Goal: Task Accomplishment & Management: Manage account settings

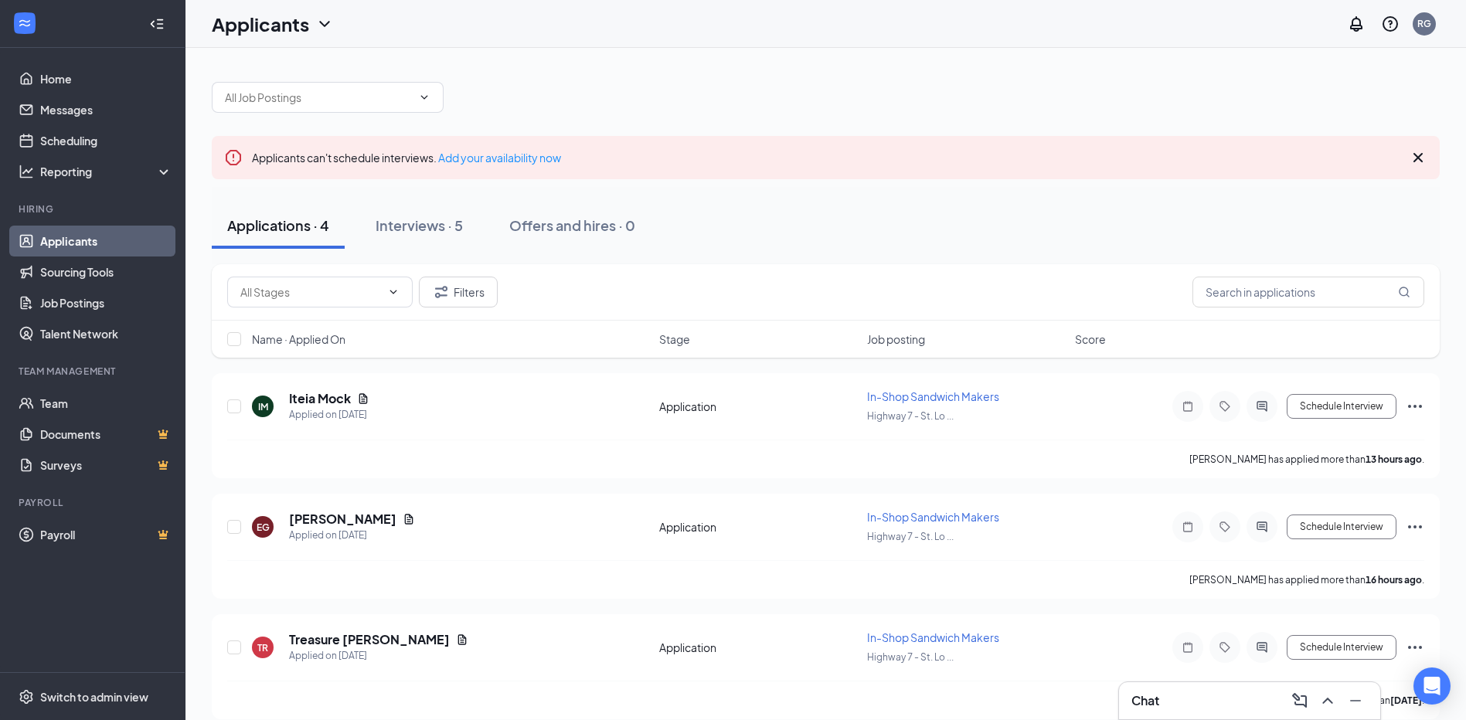
click at [61, 231] on link "Applicants" at bounding box center [106, 241] width 132 height 31
click at [366, 513] on h5 "[PERSON_NAME]" at bounding box center [342, 519] width 107 height 17
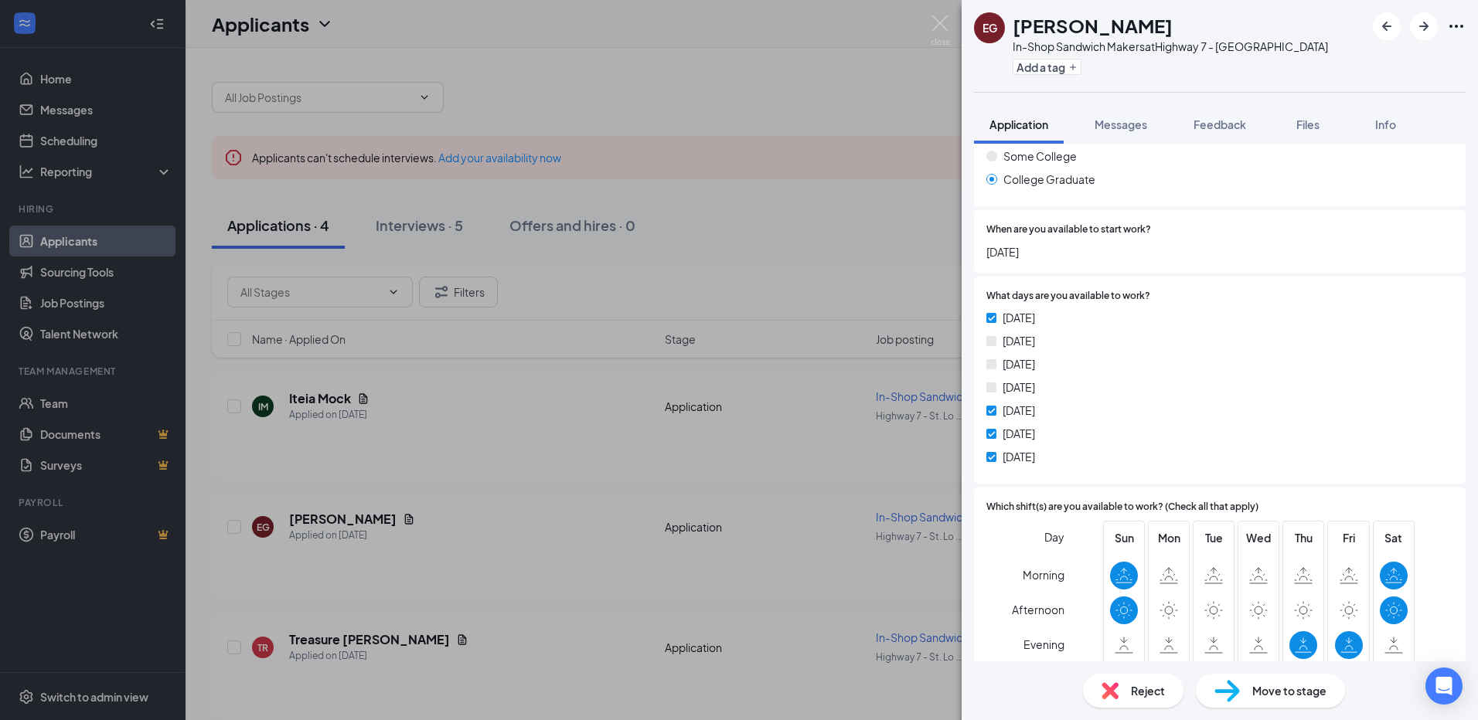
scroll to position [773, 0]
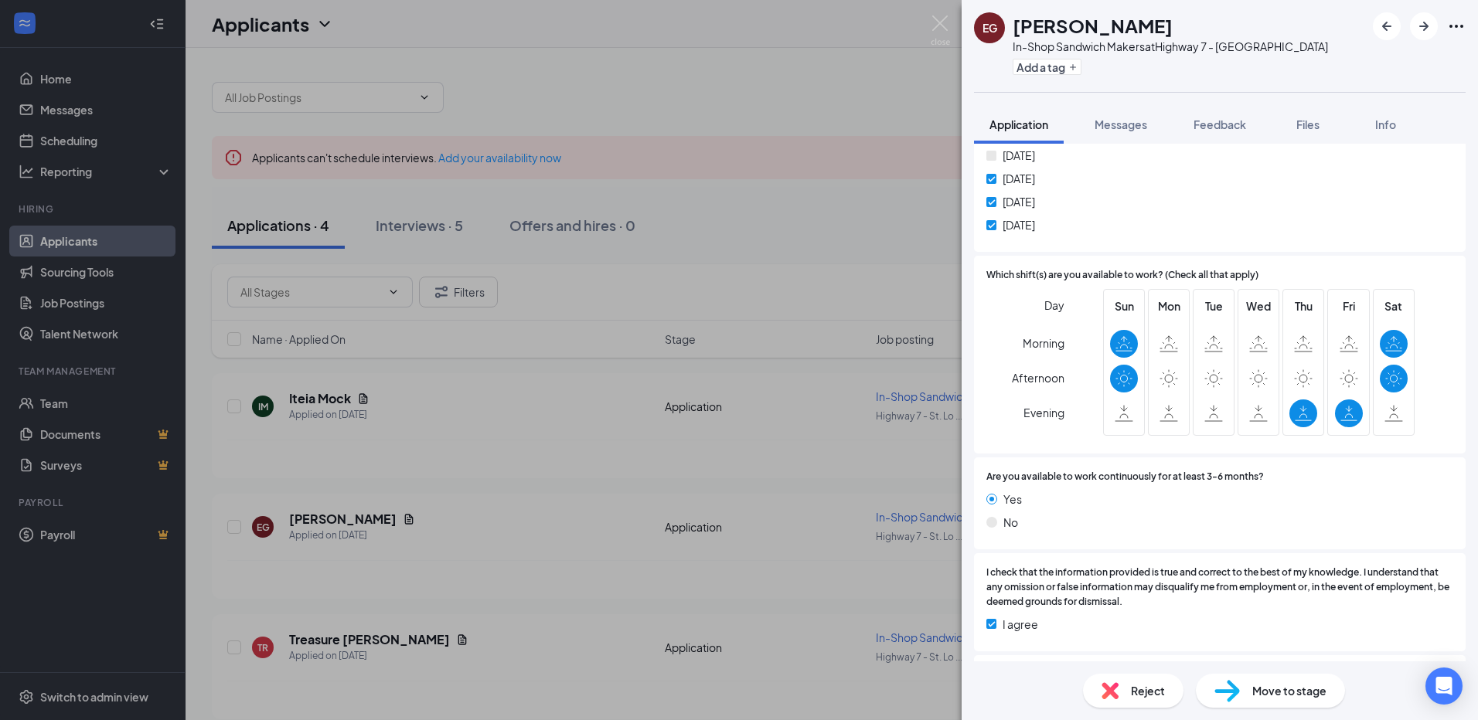
click at [1143, 689] on span "Reject" at bounding box center [1148, 691] width 34 height 17
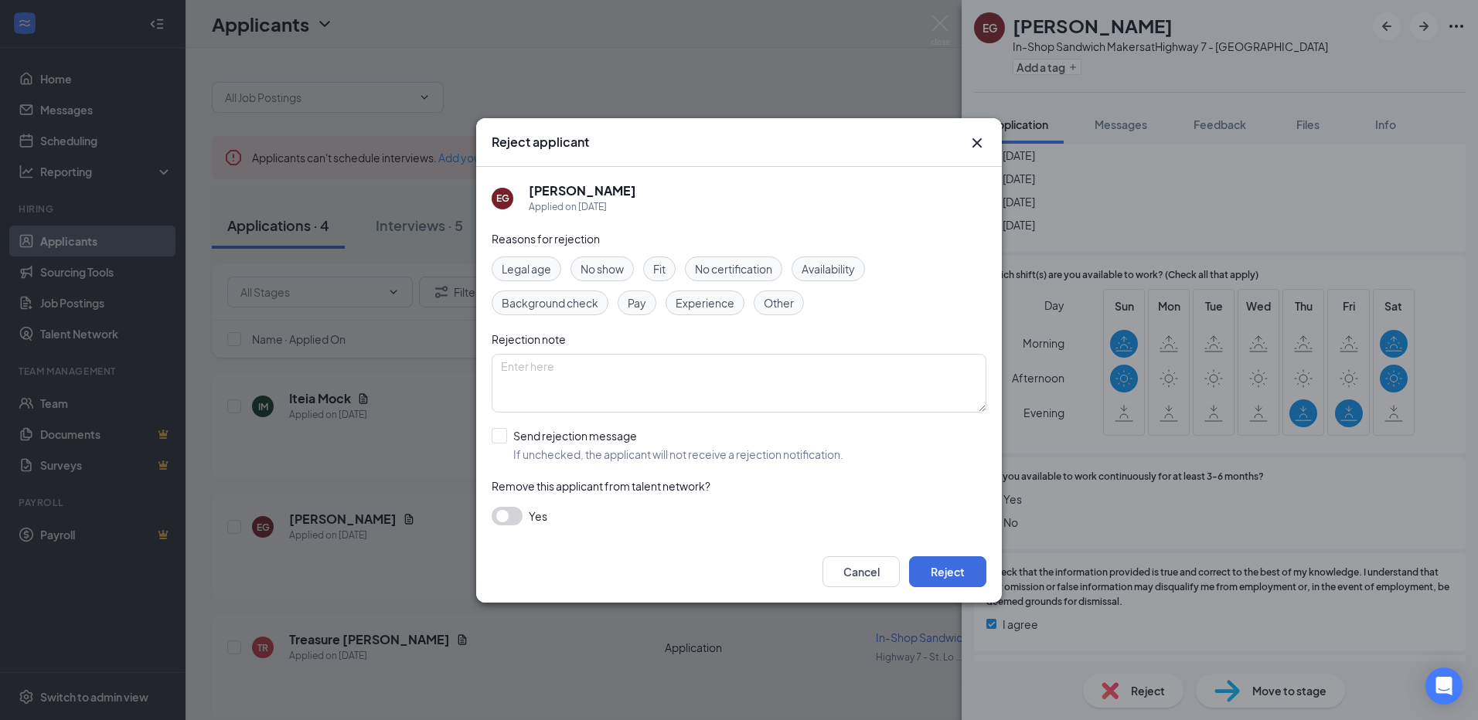
click at [826, 274] on span "Availability" at bounding box center [828, 268] width 53 height 17
click at [505, 439] on input "Send rejection message If unchecked, the applicant will not receive a rejection…" at bounding box center [668, 445] width 352 height 34
checkbox input "true"
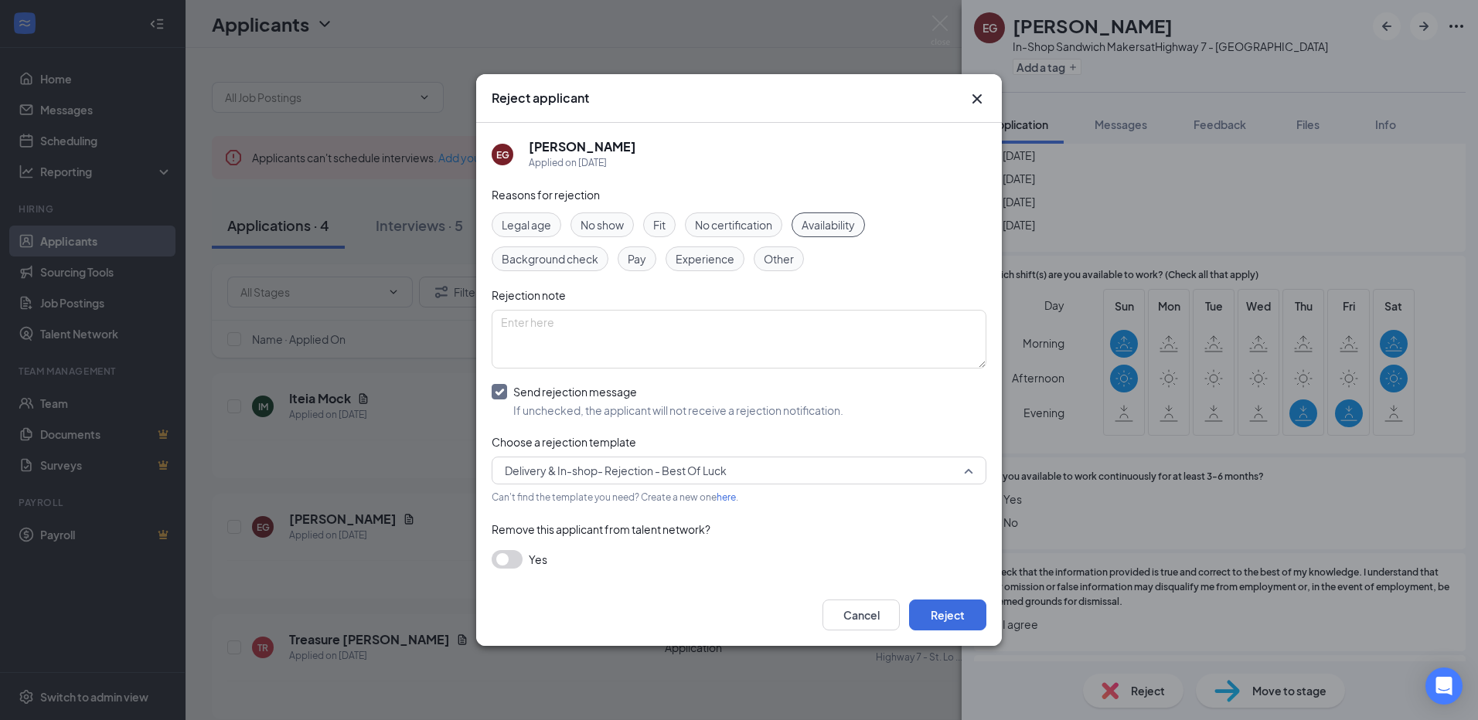
click at [884, 466] on span "Delivery & In-shop- Rejection - Best Of Luck" at bounding box center [732, 470] width 455 height 23
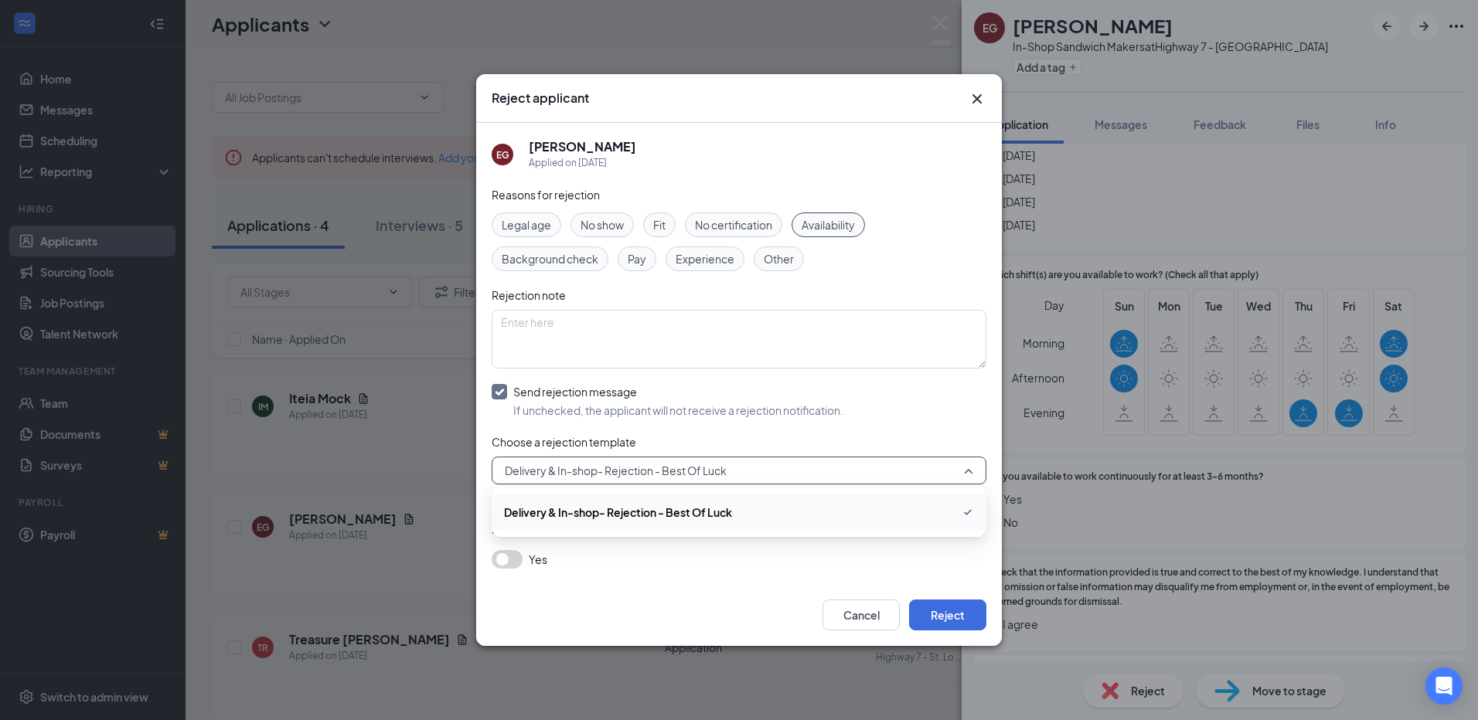
click at [695, 520] on span "Delivery & In-shop- Rejection - Best Of Luck" at bounding box center [618, 512] width 228 height 17
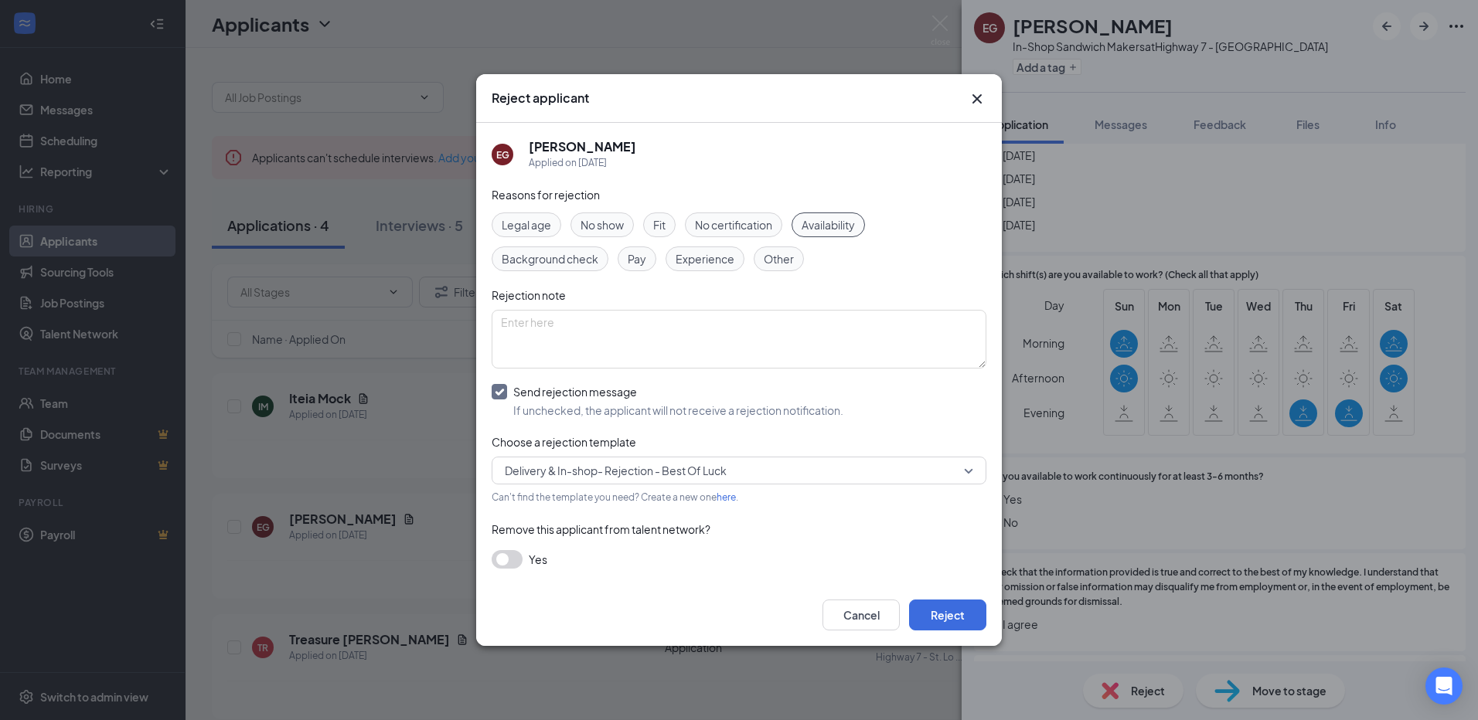
click at [695, 518] on div "Reasons for rejection Legal age No show Fit No certification Availability Backg…" at bounding box center [739, 385] width 495 height 398
click at [948, 618] on button "Reject" at bounding box center [947, 615] width 77 height 31
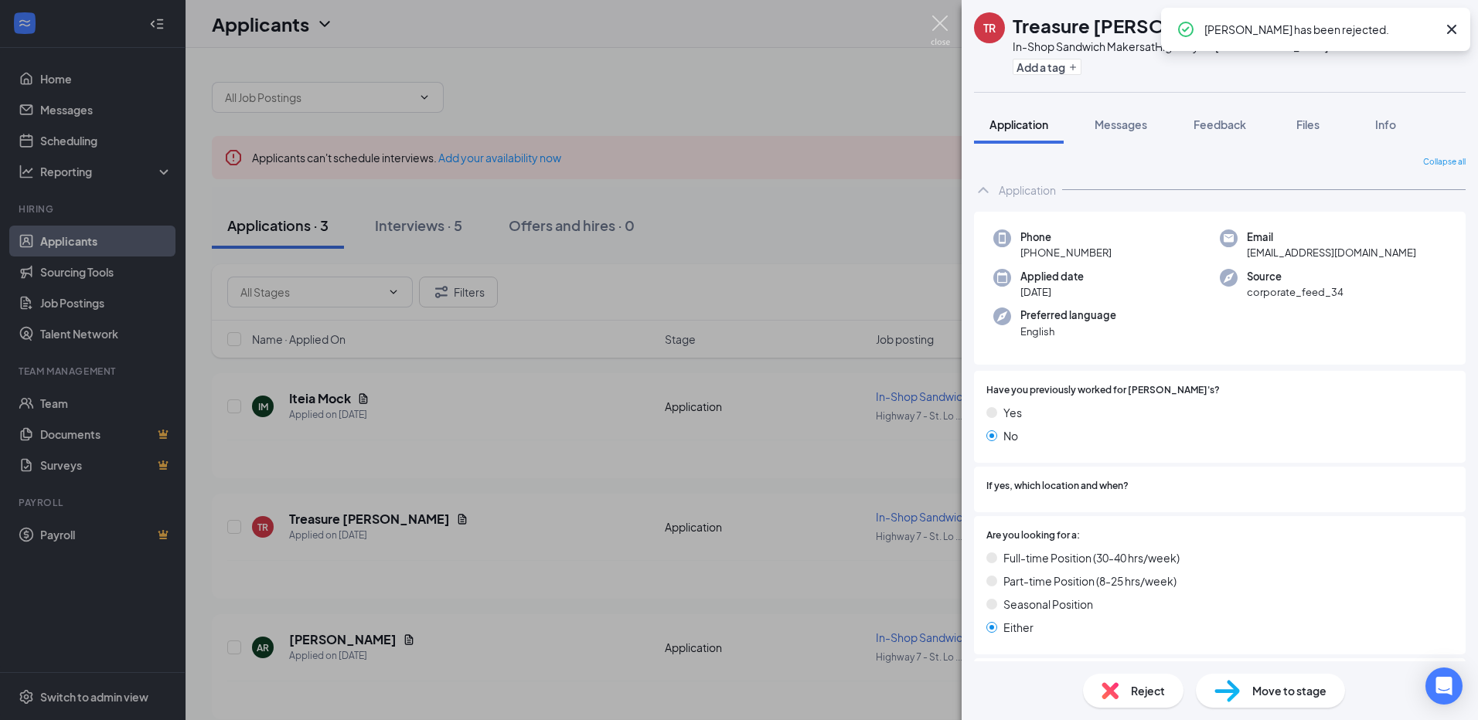
click at [935, 22] on img at bounding box center [940, 30] width 19 height 30
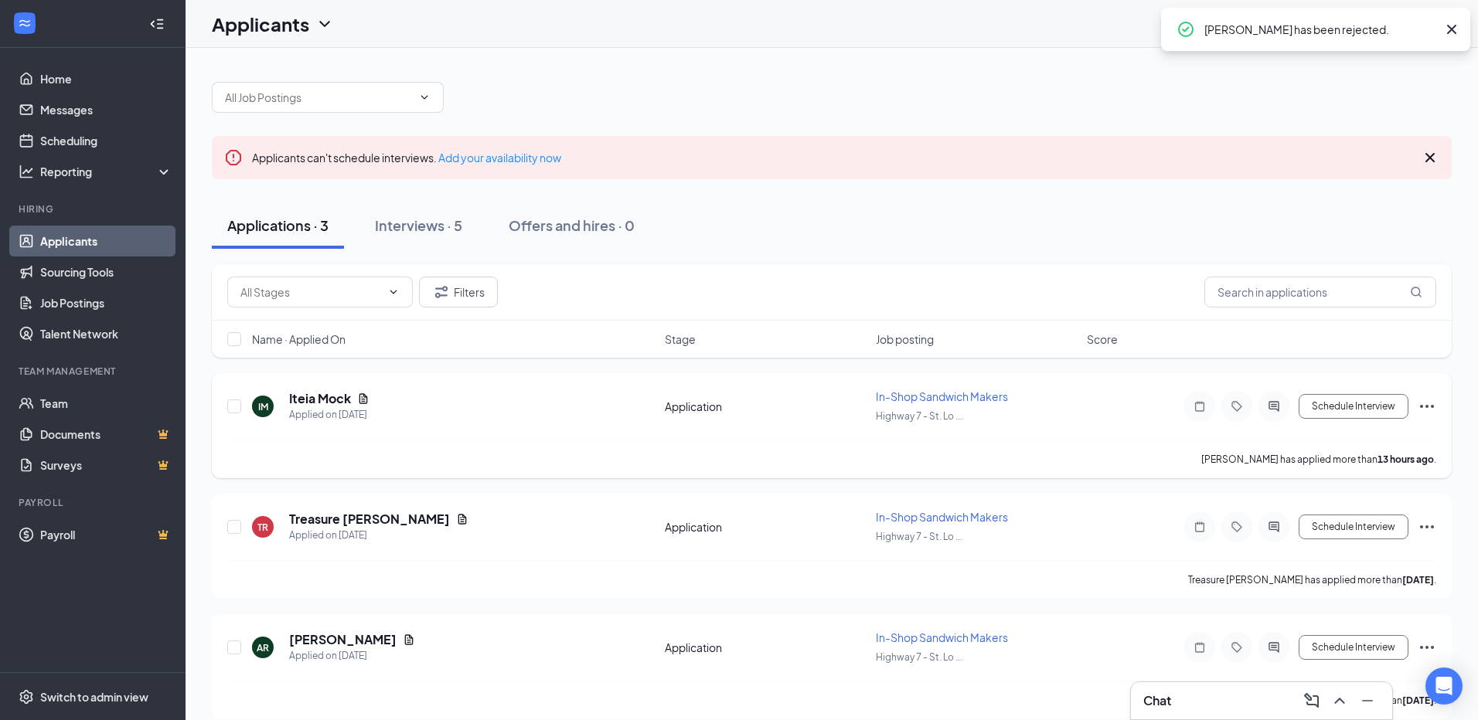
click at [322, 397] on h5 "Iteia Mock" at bounding box center [320, 398] width 62 height 17
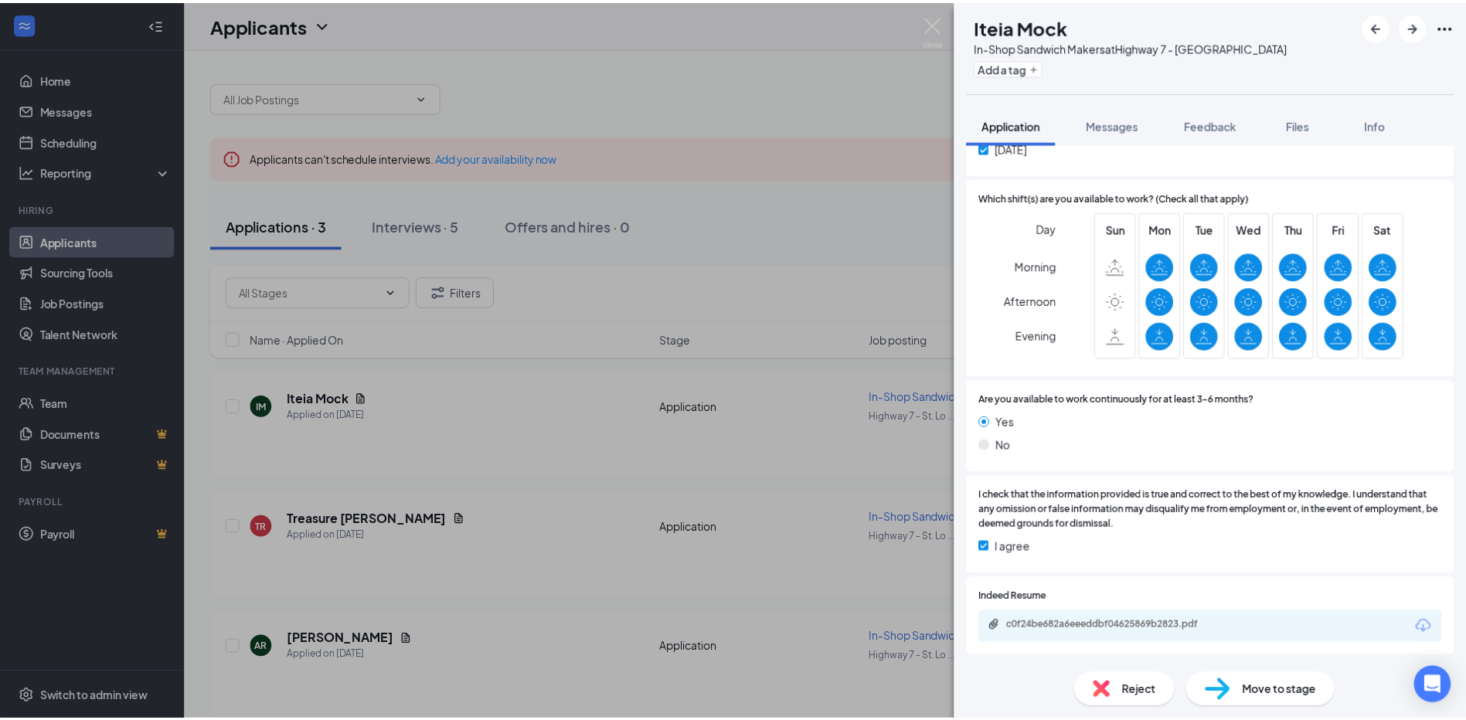
scroll to position [1005, 0]
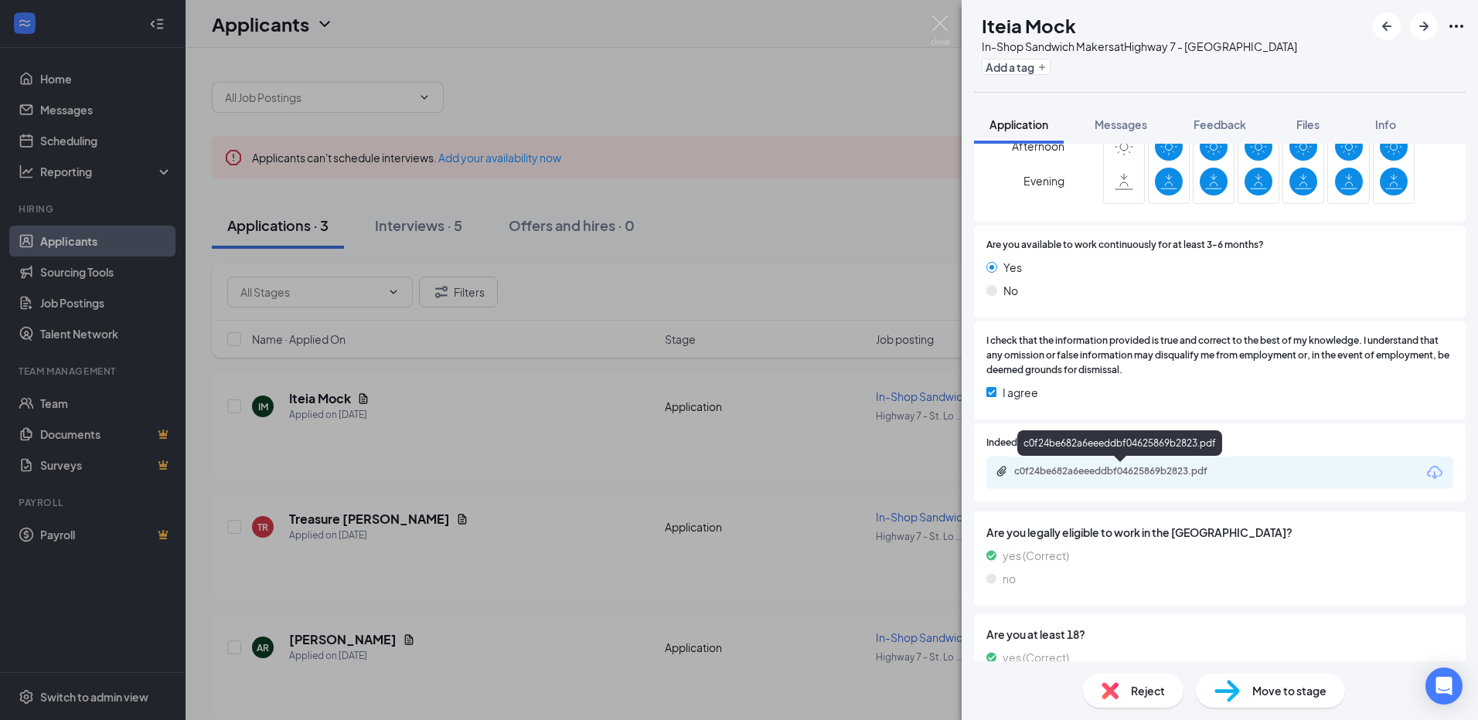
click at [1132, 471] on div "c0f24be682a6eeeddbf04625869b2823.pdf" at bounding box center [1122, 471] width 216 height 12
click at [938, 26] on img at bounding box center [940, 30] width 19 height 30
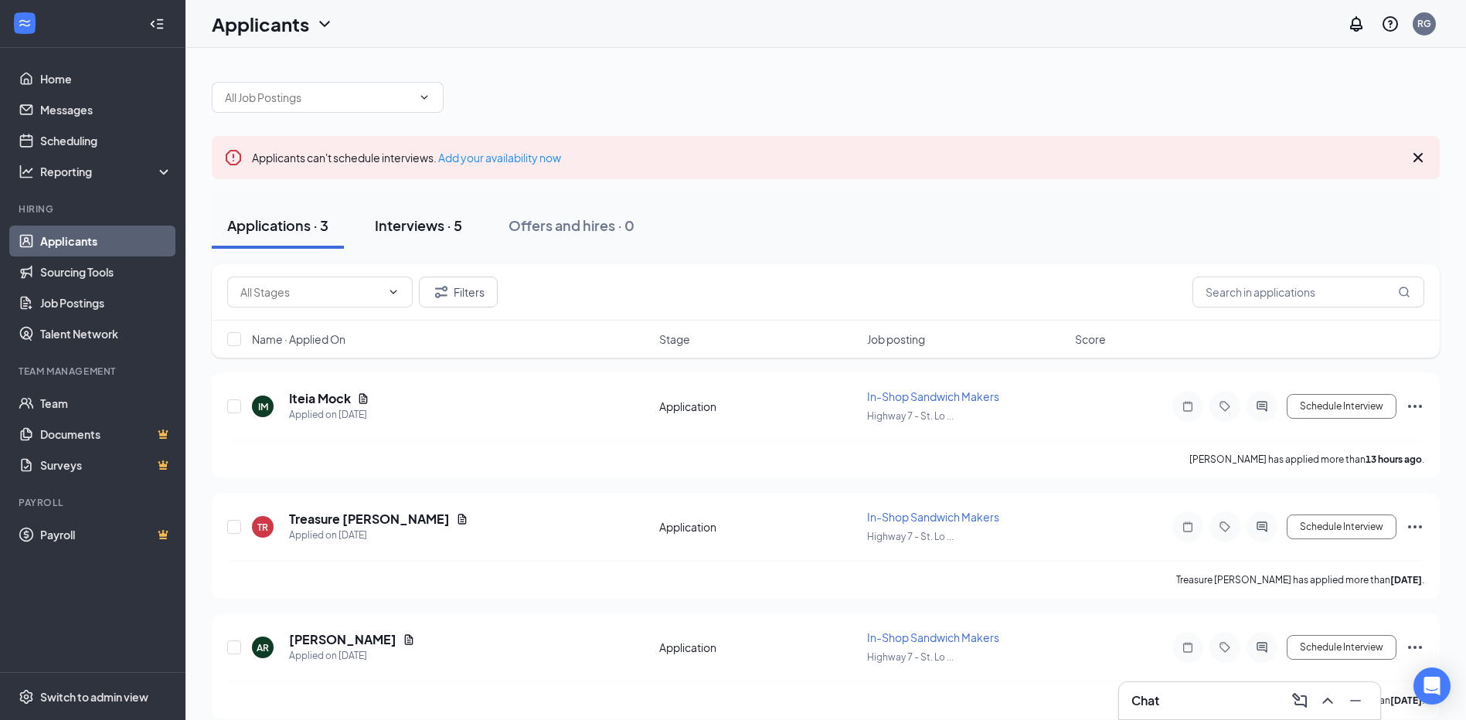
click at [430, 223] on div "Interviews · 5" at bounding box center [418, 225] width 87 height 19
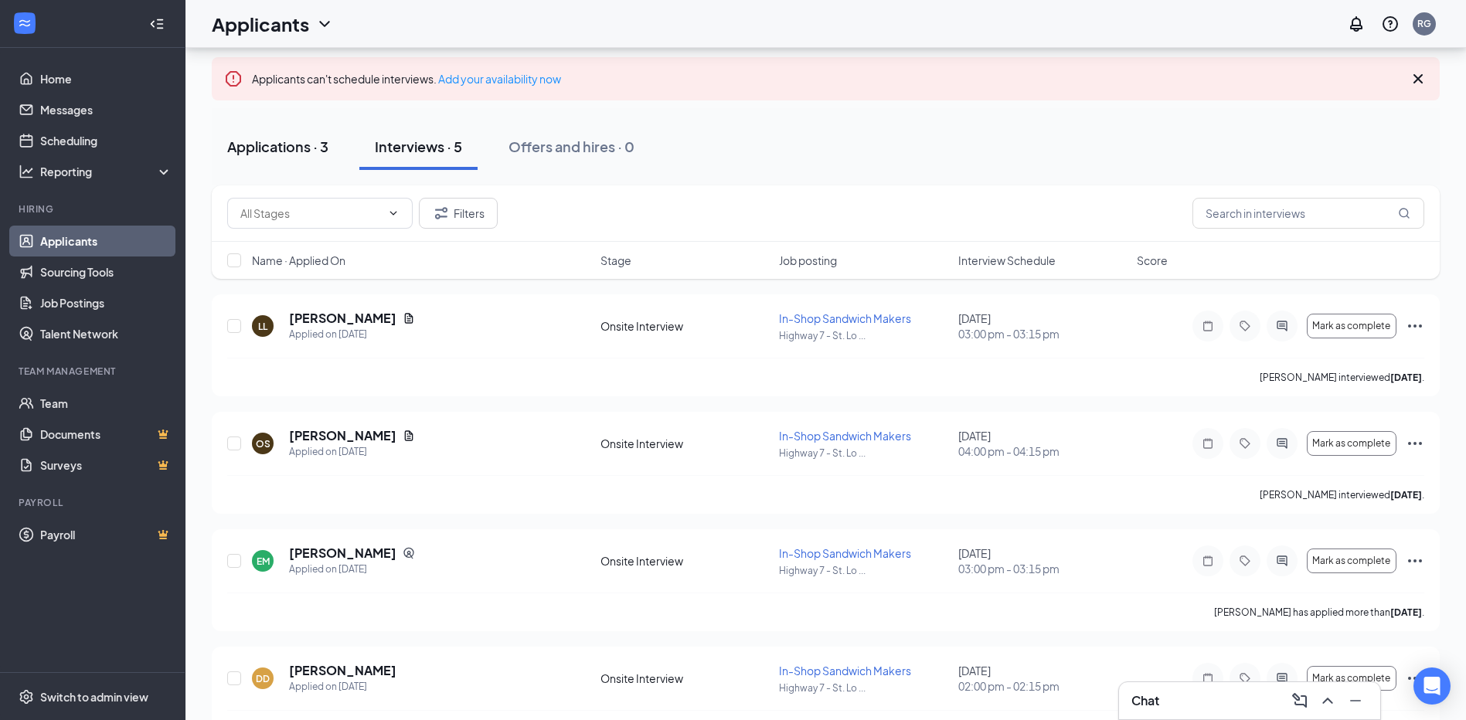
scroll to position [77, 0]
click at [282, 147] on div "Applications · 3" at bounding box center [277, 147] width 101 height 19
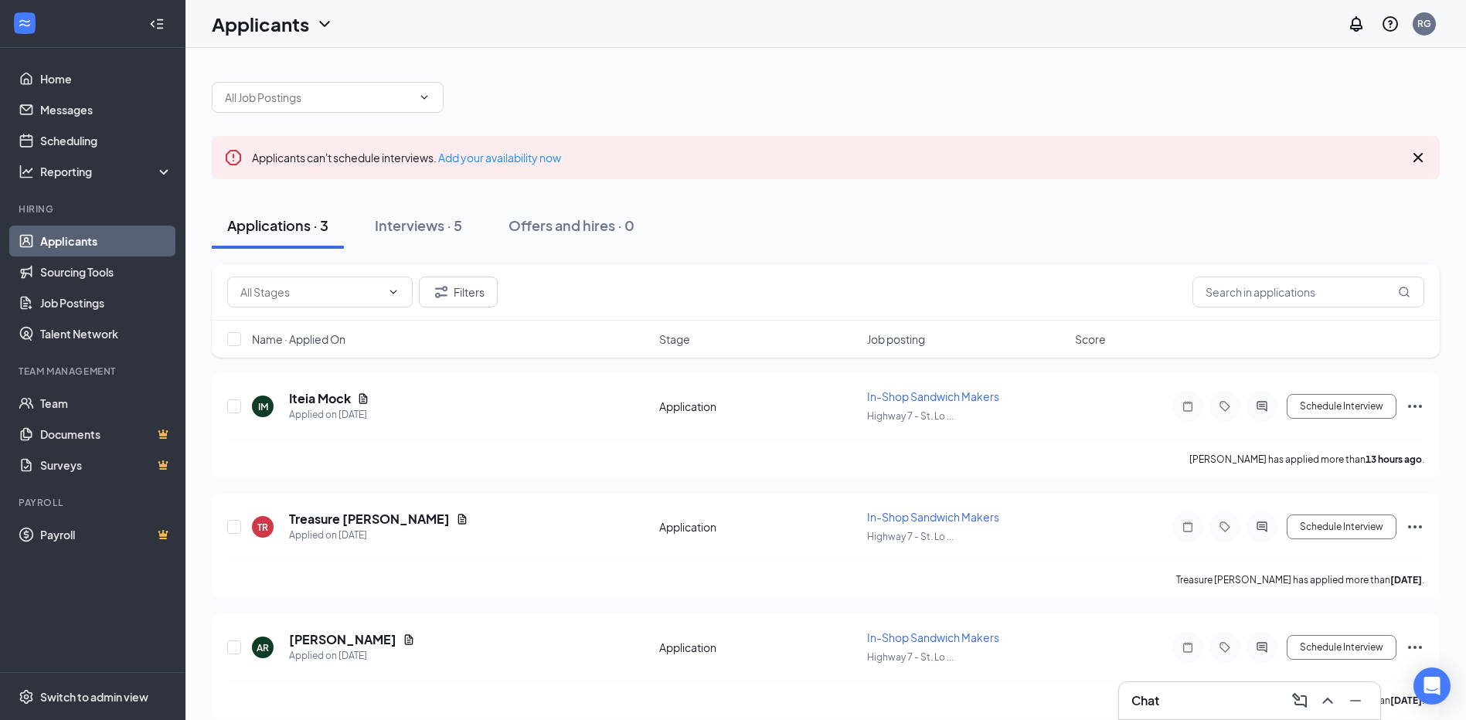
click at [98, 237] on link "Applicants" at bounding box center [106, 241] width 132 height 31
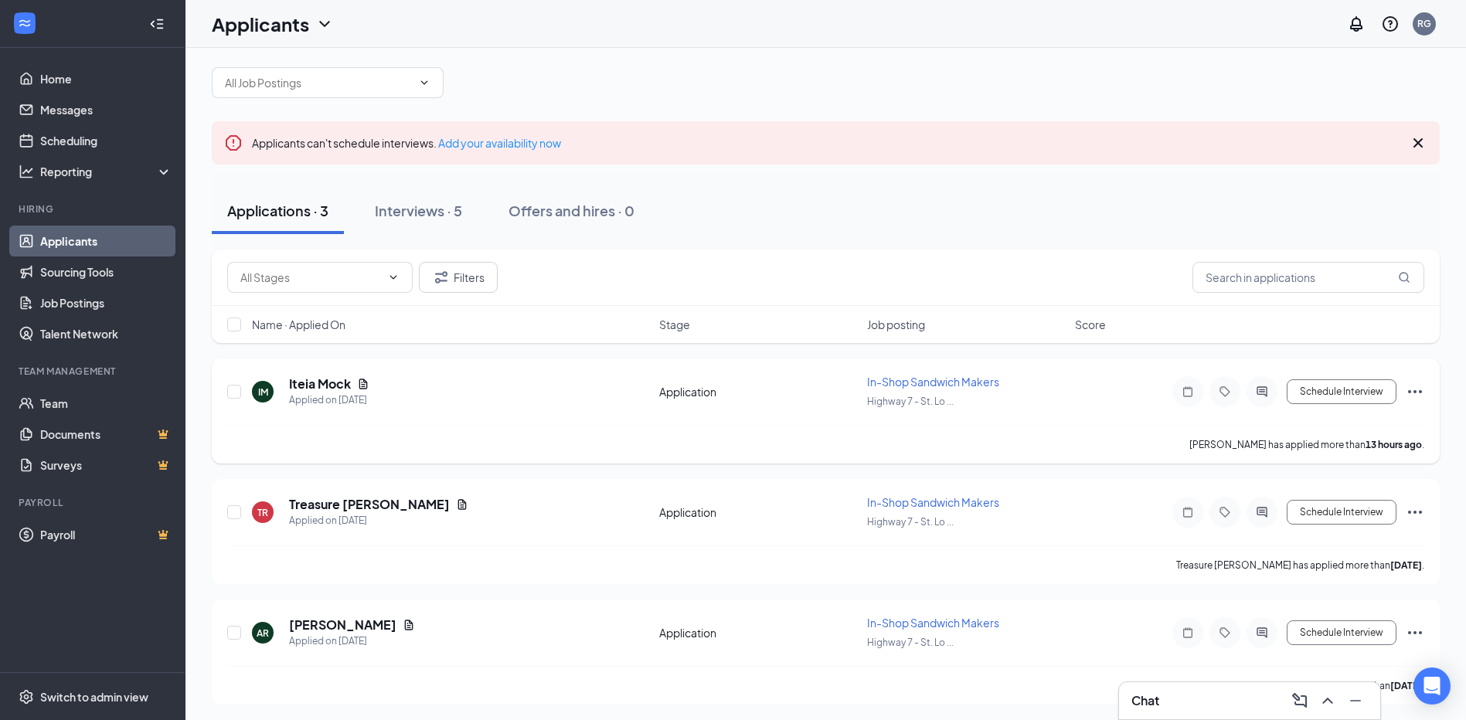
scroll to position [18, 0]
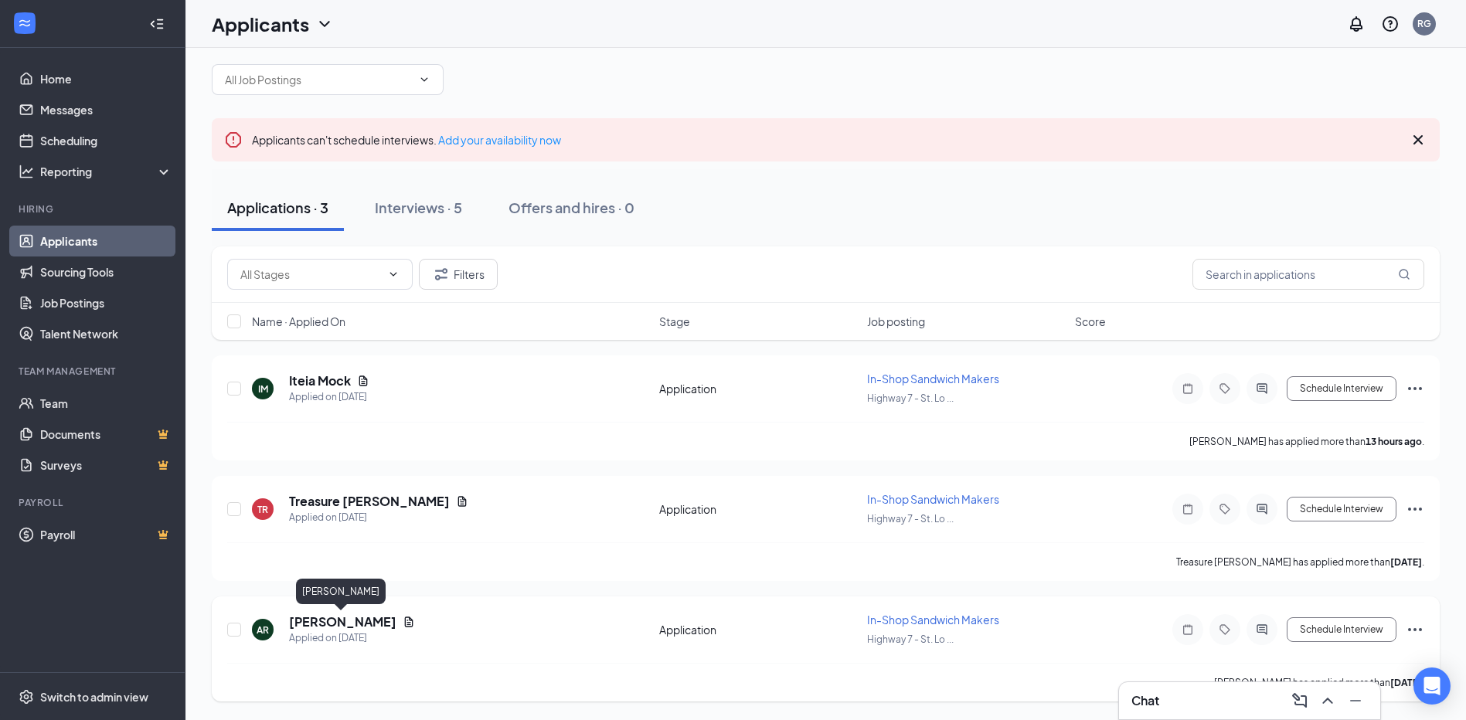
click at [338, 619] on h5 "[PERSON_NAME]" at bounding box center [342, 622] width 107 height 17
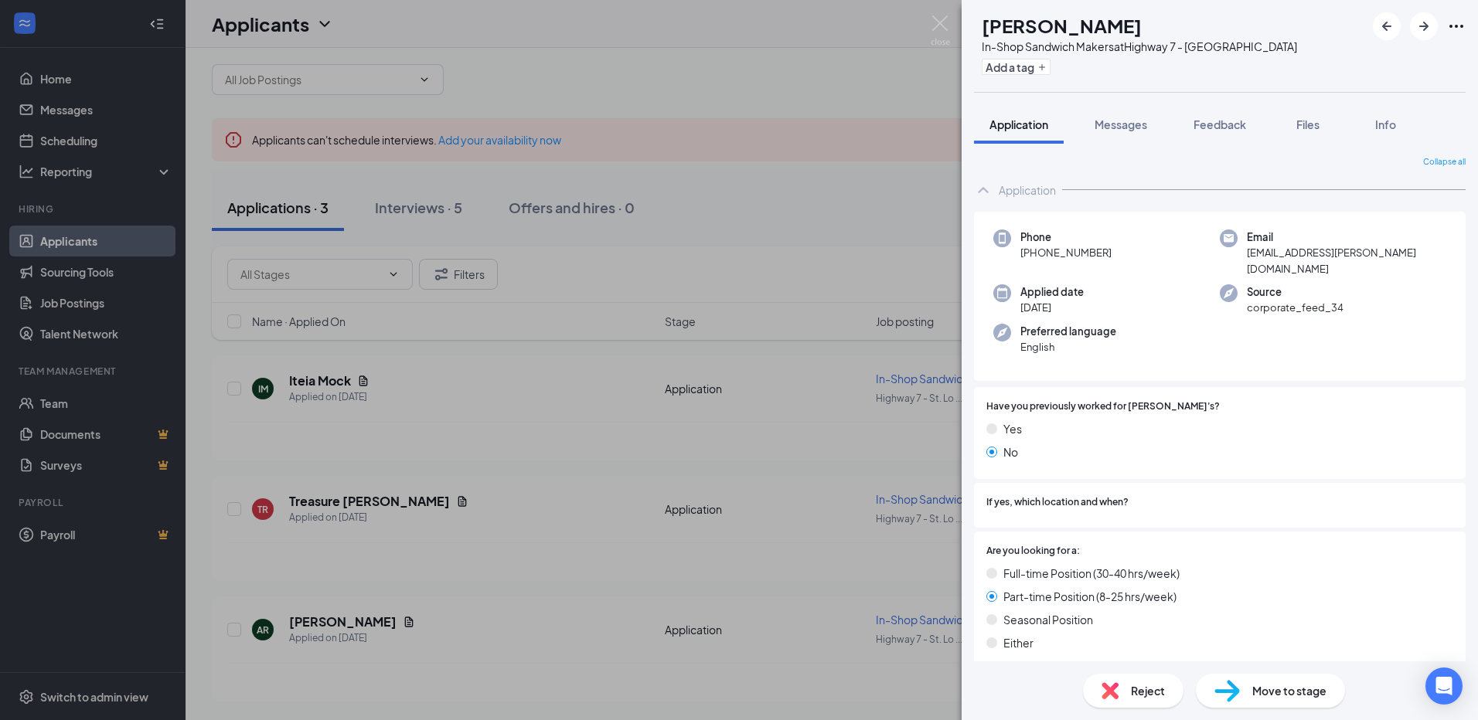
click at [950, 17] on div "AR [PERSON_NAME] In-Shop Sandwich Makers at [GEOGRAPHIC_DATA] Add a tag Applica…" at bounding box center [739, 360] width 1478 height 720
